Goal: Task Accomplishment & Management: Manage account settings

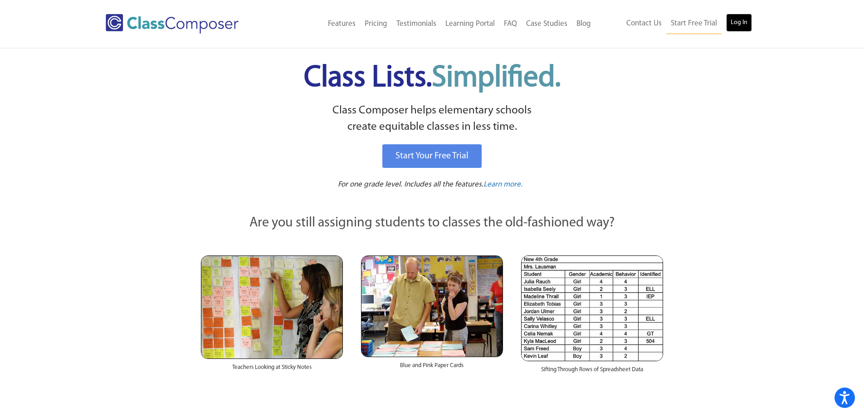
click at [737, 24] on link "Log In" at bounding box center [739, 23] width 26 height 18
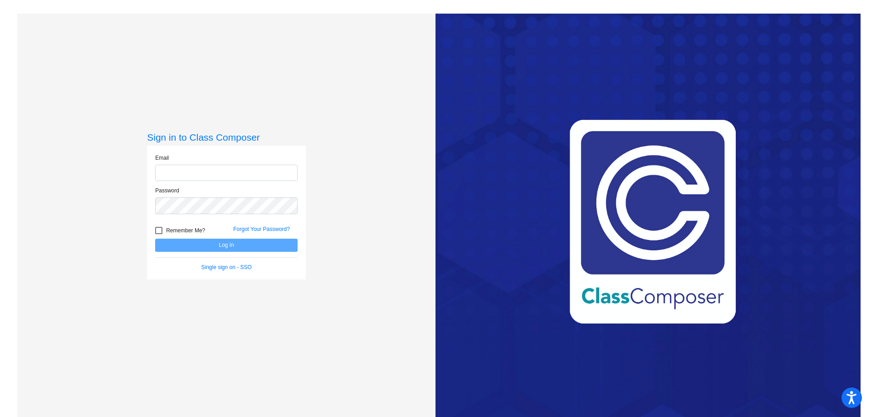
click at [243, 173] on input "email" at bounding box center [226, 173] width 142 height 17
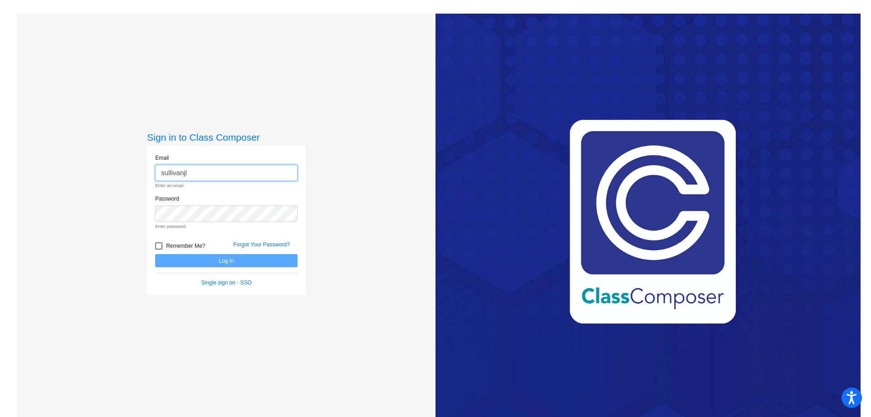
click at [195, 172] on input "sullivanjl" at bounding box center [226, 173] width 142 height 17
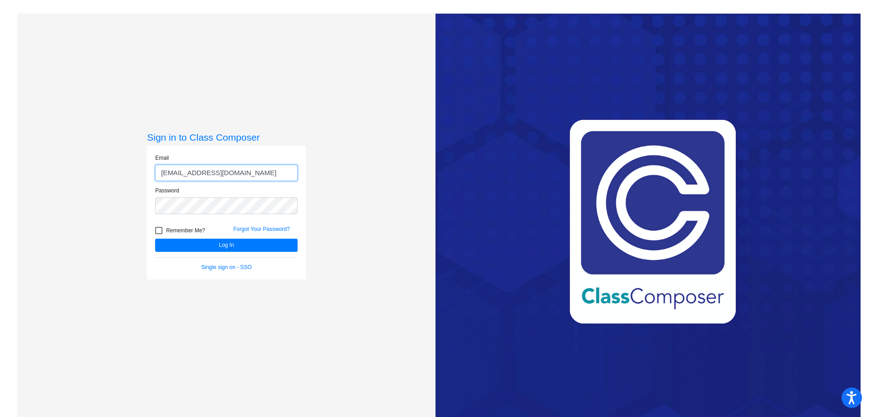
type input "[EMAIL_ADDRESS][DOMAIN_NAME]"
click at [155, 239] on button "Log In" at bounding box center [226, 245] width 142 height 13
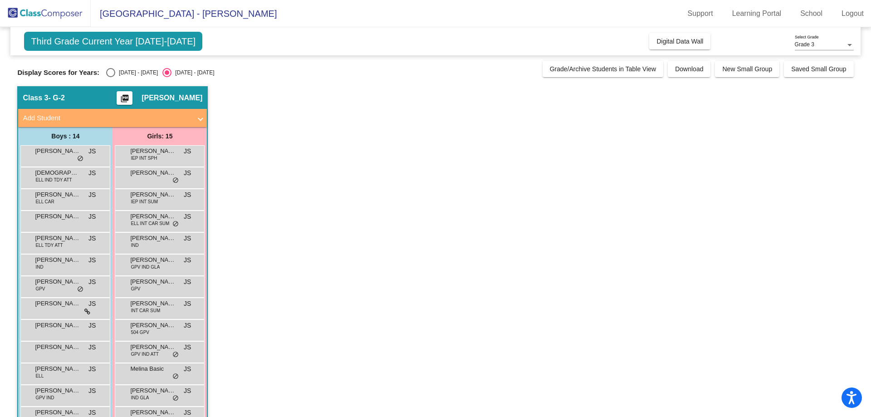
click at [114, 71] on div "Select an option" at bounding box center [110, 72] width 9 height 9
click at [111, 77] on input "[DATE] - [DATE]" at bounding box center [110, 77] width 0 height 0
radio input "true"
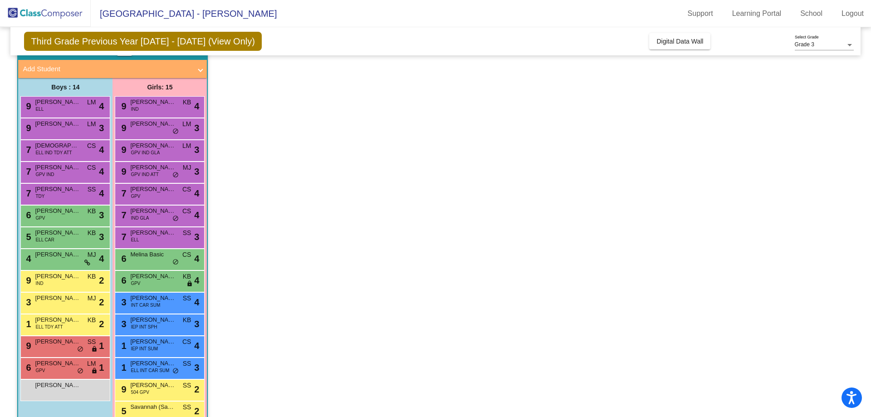
scroll to position [57, 0]
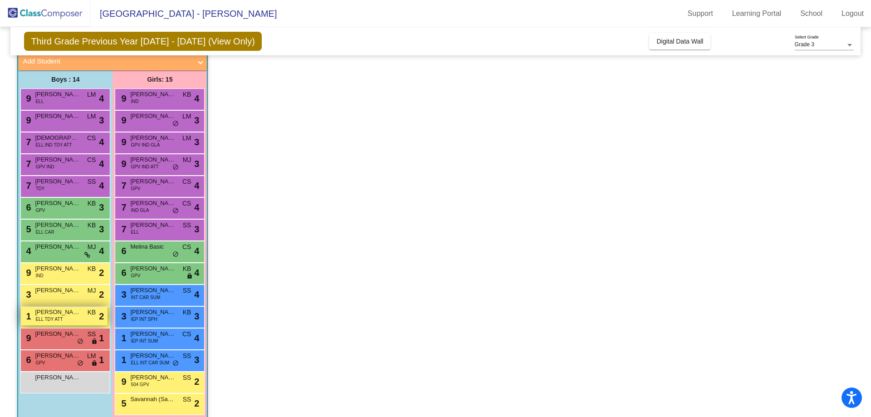
click at [82, 319] on div "1 [PERSON_NAME] ELL TDY ATT KB lock do_not_disturb_alt 2" at bounding box center [64, 316] width 87 height 19
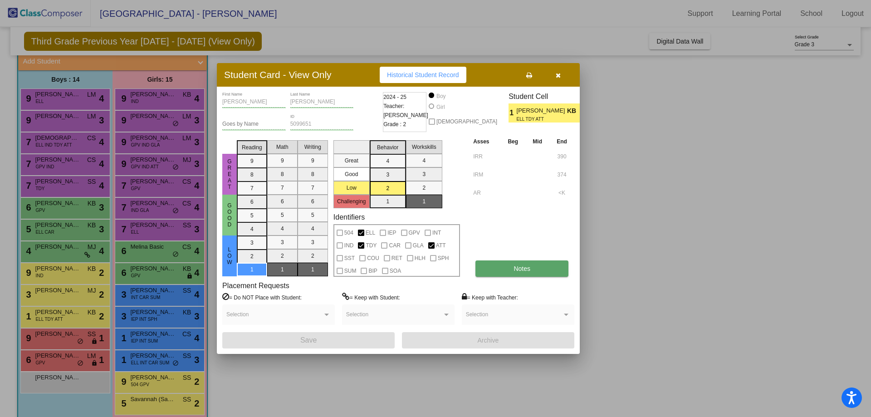
click at [501, 270] on button "Notes" at bounding box center [521, 268] width 93 height 16
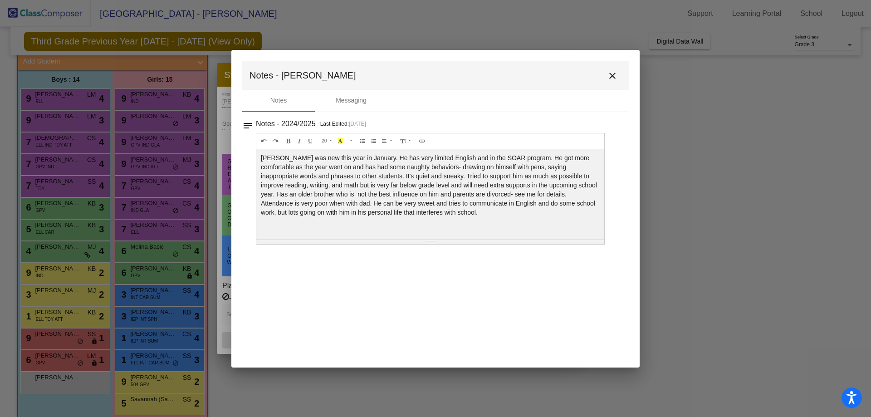
click at [613, 76] on mat-icon "close" at bounding box center [612, 75] width 11 height 11
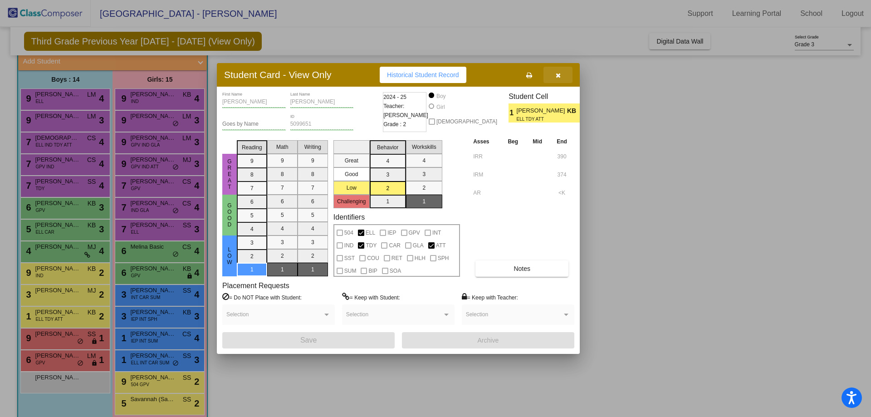
click at [559, 77] on icon "button" at bounding box center [558, 75] width 5 height 6
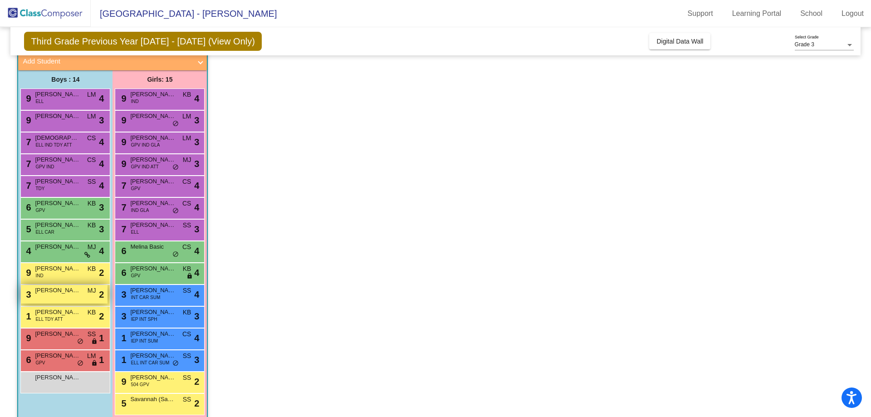
click at [56, 296] on div "3 [PERSON_NAME] [PERSON_NAME] lock do_not_disturb_alt 2" at bounding box center [64, 294] width 87 height 19
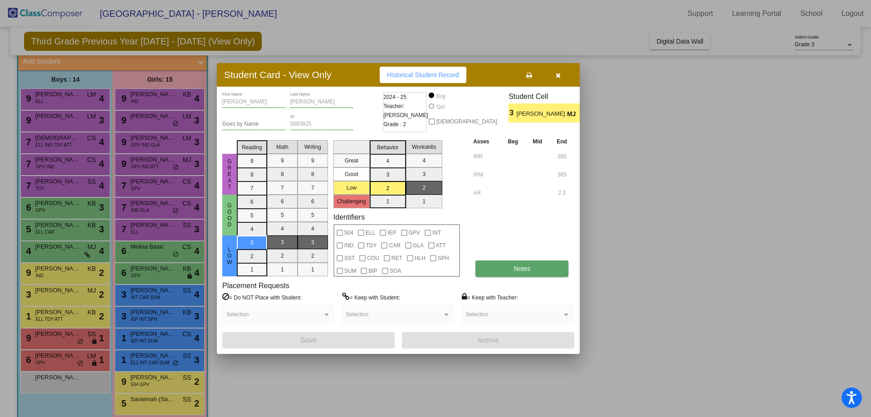
click at [505, 271] on button "Notes" at bounding box center [521, 268] width 93 height 16
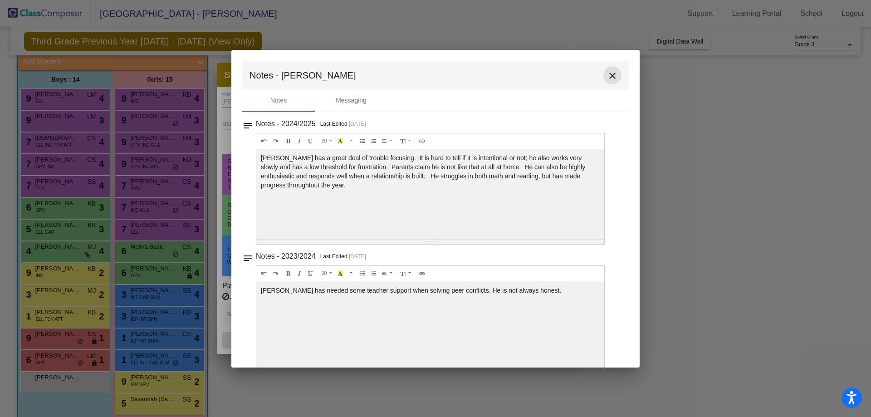
click at [608, 76] on mat-icon "close" at bounding box center [612, 75] width 11 height 11
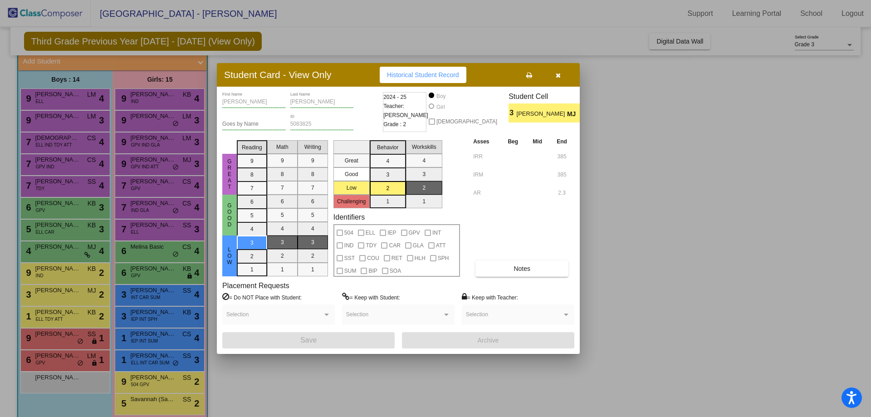
click at [560, 76] on icon "button" at bounding box center [558, 75] width 5 height 6
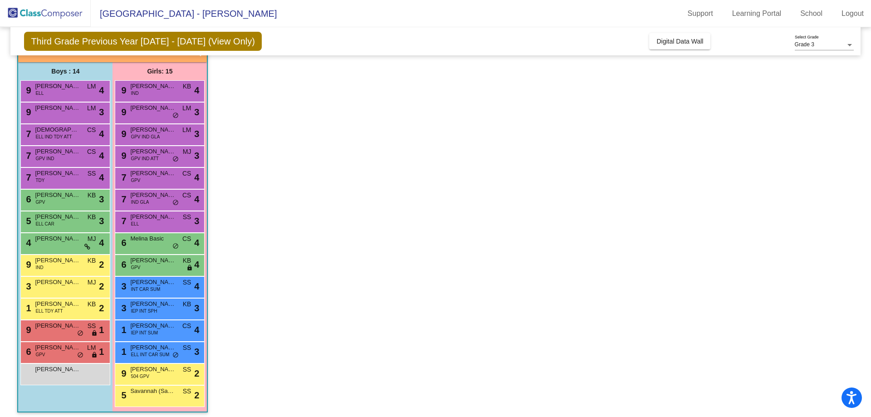
scroll to position [69, 0]
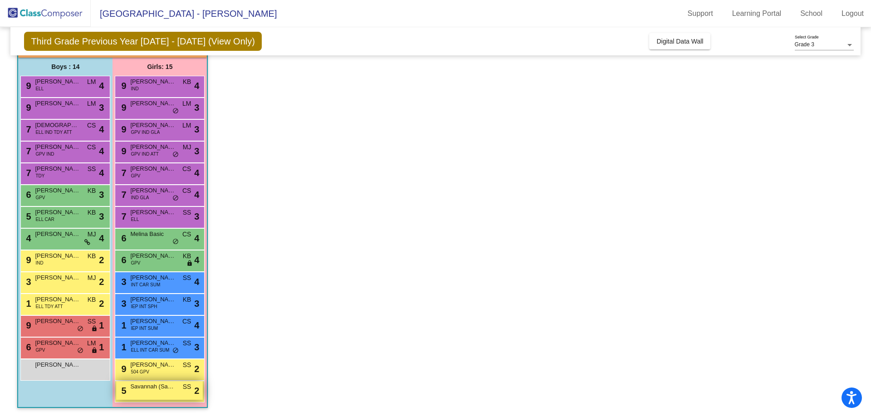
click at [173, 390] on span "Savannah (Saavy) [PERSON_NAME]" at bounding box center [152, 386] width 45 height 9
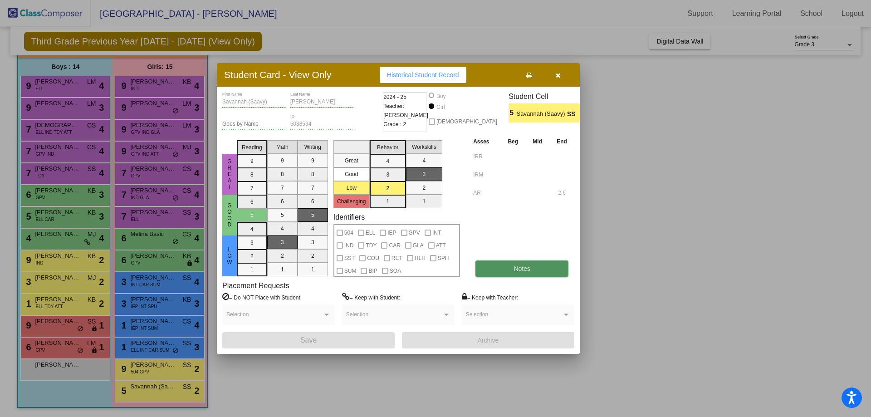
click at [511, 271] on button "Notes" at bounding box center [521, 268] width 93 height 16
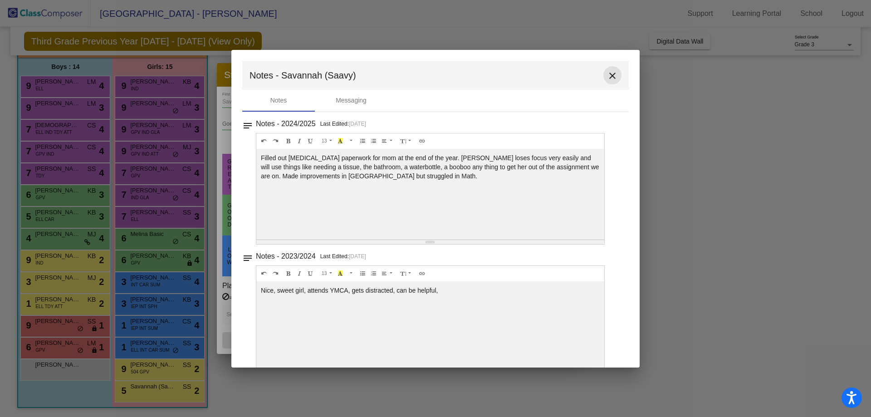
click at [607, 75] on mat-icon "close" at bounding box center [612, 75] width 11 height 11
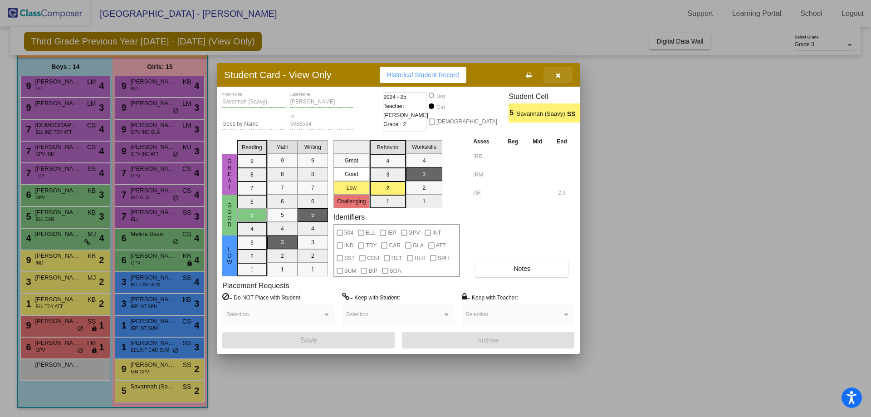
click at [559, 76] on icon "button" at bounding box center [558, 75] width 5 height 6
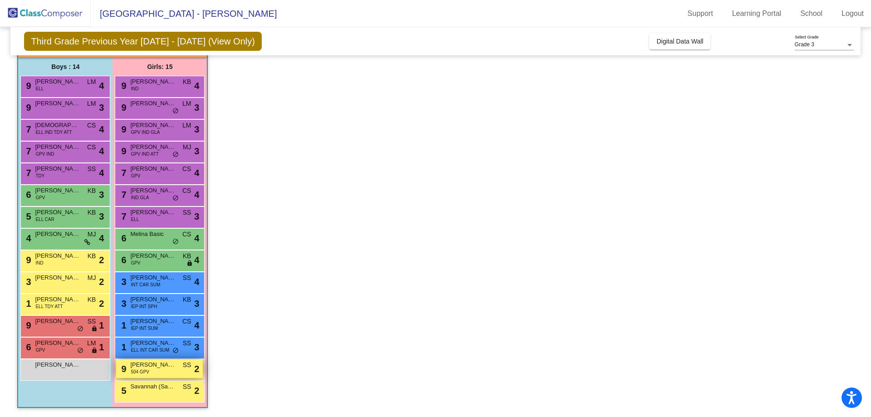
click at [166, 366] on span "[PERSON_NAME]" at bounding box center [152, 364] width 45 height 9
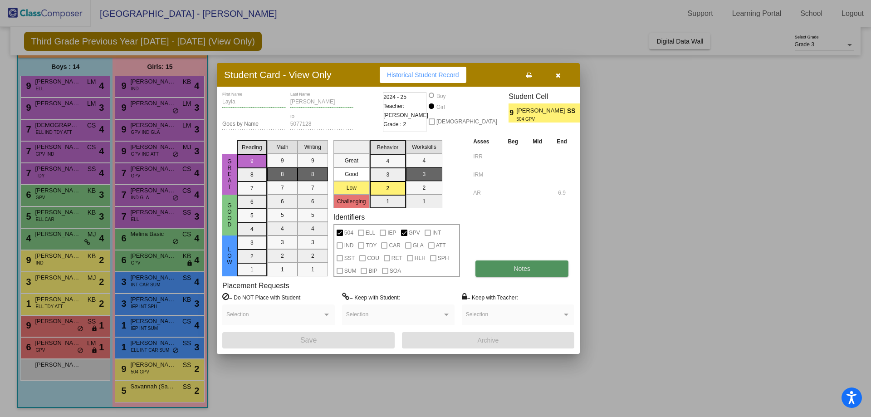
click at [525, 268] on span "Notes" at bounding box center [521, 268] width 17 height 7
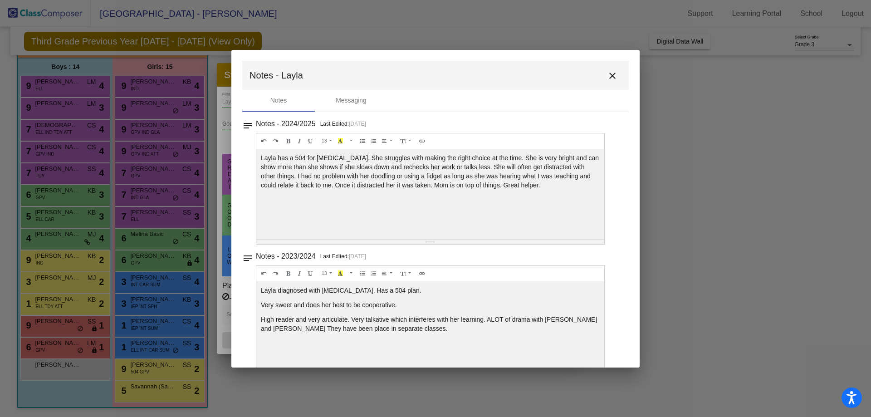
click at [609, 76] on mat-icon "close" at bounding box center [612, 75] width 11 height 11
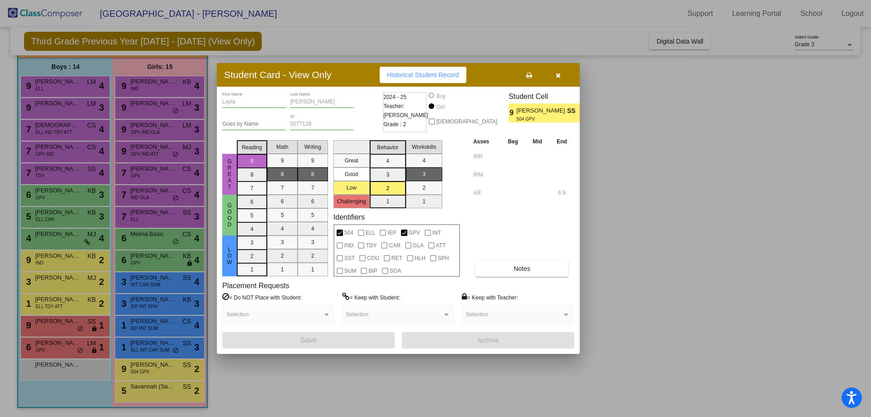
click at [558, 76] on icon "button" at bounding box center [558, 75] width 5 height 6
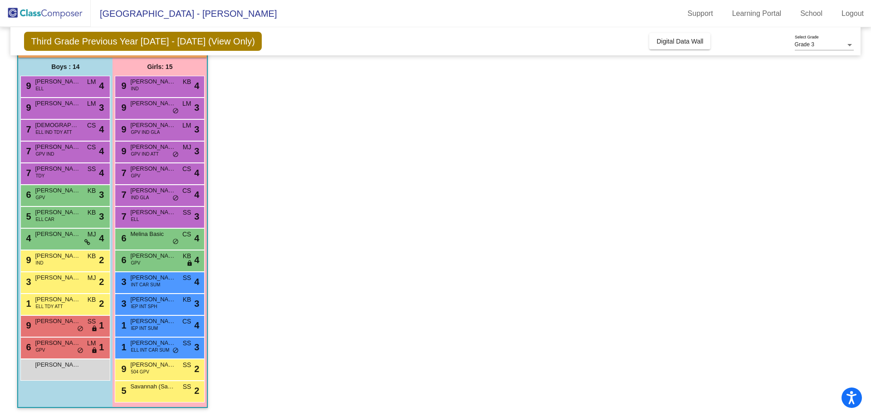
click at [294, 336] on app-classroom "Class 3 - G-2 picture_as_pdf [PERSON_NAME] Add Student First Name Last Name Stu…" at bounding box center [435, 217] width 836 height 400
click at [63, 347] on div "6 [PERSON_NAME] (Ez) [PERSON_NAME] GPV LM lock do_not_disturb_alt 1" at bounding box center [64, 346] width 87 height 19
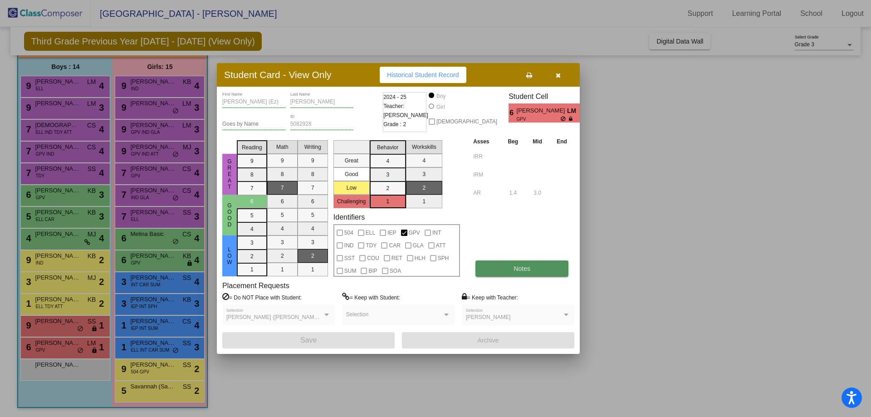
click at [510, 267] on button "Notes" at bounding box center [521, 268] width 93 height 16
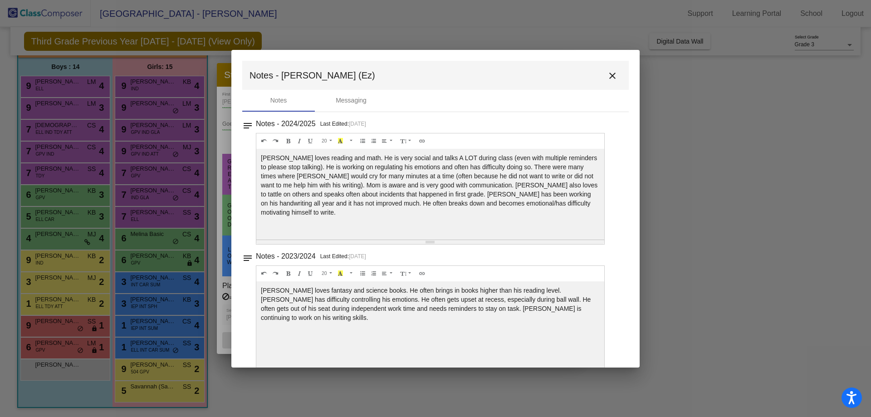
click at [607, 74] on mat-icon "close" at bounding box center [612, 75] width 11 height 11
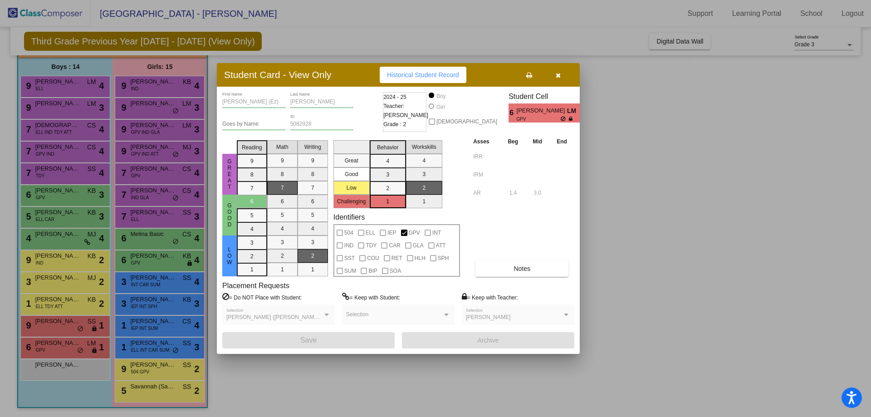
click at [559, 75] on icon "button" at bounding box center [558, 75] width 5 height 6
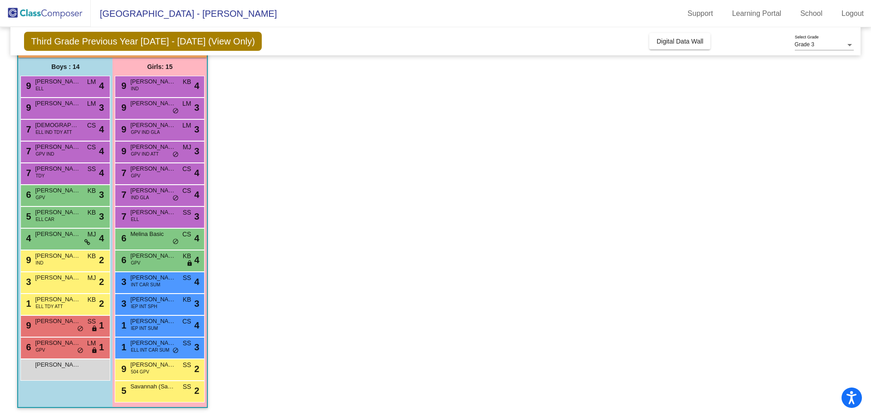
click at [369, 295] on app-classroom "Class 3 - G-2 picture_as_pdf [PERSON_NAME] Add Student First Name Last Name Stu…" at bounding box center [435, 217] width 836 height 400
click at [156, 391] on span "Savannah (Saavy) [PERSON_NAME]" at bounding box center [152, 386] width 45 height 9
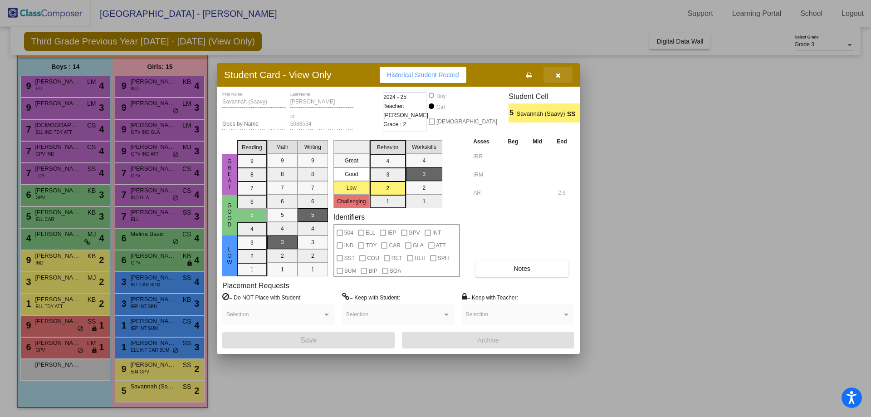
click at [558, 75] on icon "button" at bounding box center [558, 75] width 5 height 6
